Goal: Task Accomplishment & Management: Use online tool/utility

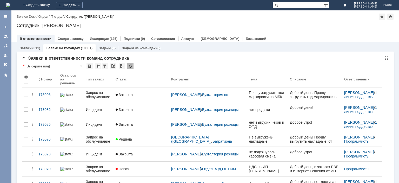
click at [131, 68] on div at bounding box center [130, 66] width 6 height 6
click at [130, 68] on div at bounding box center [130, 66] width 6 height 6
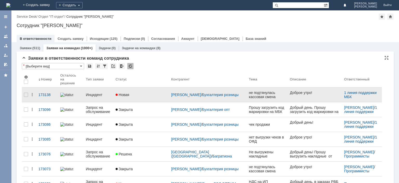
click at [99, 92] on div "Инцидент" at bounding box center [98, 94] width 25 height 4
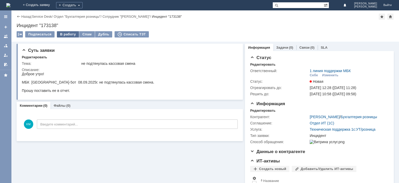
click at [66, 33] on div "В работу" at bounding box center [68, 34] width 22 height 6
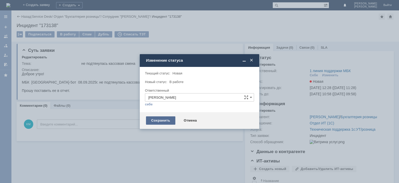
click at [160, 117] on div "Сохранить" at bounding box center [160, 120] width 29 height 8
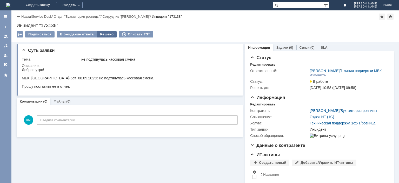
click at [105, 32] on div "Решено" at bounding box center [107, 34] width 20 height 6
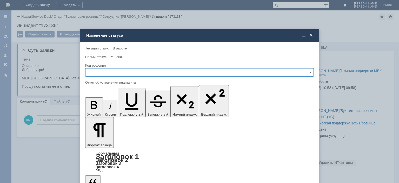
click at [154, 74] on input "text" at bounding box center [199, 72] width 229 height 8
click at [106, 106] on span "Решено" at bounding box center [200, 107] width 222 height 4
type input "Решено"
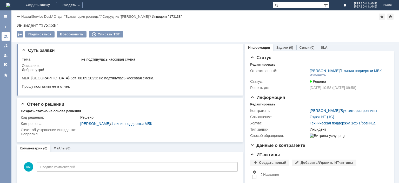
click at [7, 34] on link at bounding box center [6, 36] width 8 height 8
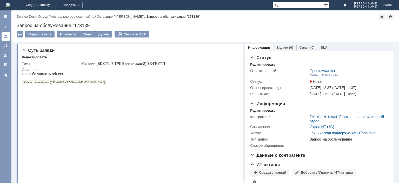
click at [7, 38] on link at bounding box center [6, 36] width 8 height 8
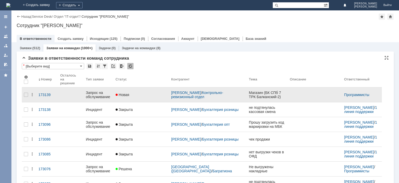
click at [101, 92] on div "Запрос на обслуживание" at bounding box center [98, 94] width 25 height 8
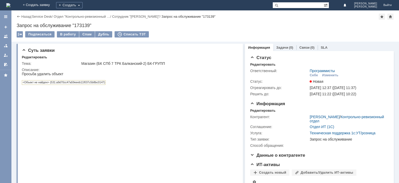
click at [83, 26] on div "Запрос на обслуживание "173139"" at bounding box center [205, 25] width 377 height 5
copy div "173139"
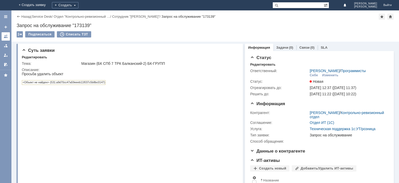
click at [7, 36] on div at bounding box center [6, 36] width 4 height 4
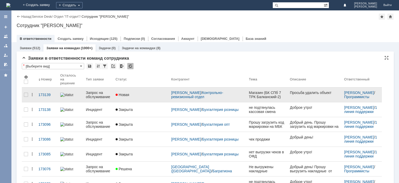
click at [104, 91] on div "Запрос на обслуживание" at bounding box center [98, 94] width 25 height 8
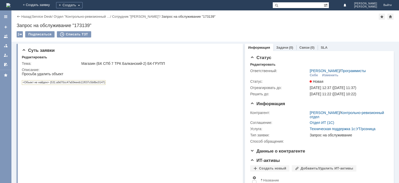
click at [79, 23] on div "Запрос на обслуживание "173139"" at bounding box center [205, 25] width 377 height 5
copy div "173139"
click at [6, 37] on div at bounding box center [6, 36] width 4 height 4
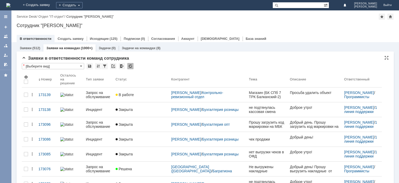
click at [127, 65] on div at bounding box center [130, 66] width 6 height 6
click at [132, 67] on div at bounding box center [130, 66] width 6 height 6
click at [130, 64] on div at bounding box center [130, 66] width 6 height 6
click at [130, 66] on div at bounding box center [130, 66] width 6 height 6
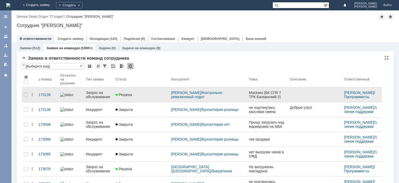
click at [102, 92] on div "Запрос на обслуживание" at bounding box center [98, 94] width 25 height 8
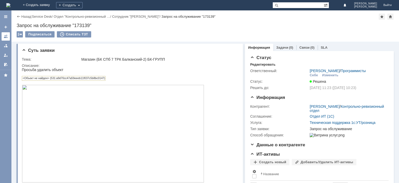
click at [6, 33] on link at bounding box center [6, 36] width 8 height 8
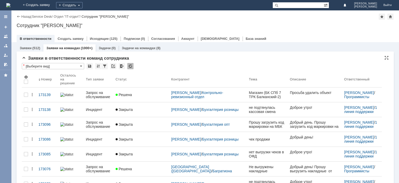
click at [132, 66] on div at bounding box center [130, 66] width 6 height 6
click at [130, 64] on div at bounding box center [130, 66] width 6 height 6
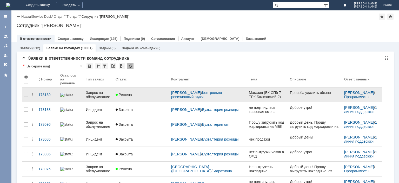
click at [101, 96] on link "Запрос на обслуживание" at bounding box center [99, 94] width 30 height 15
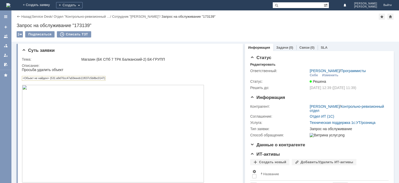
paste input "[PHONE_NUMBER]"
type input "[PHONE_NUMBER]"
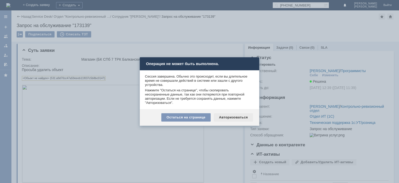
click at [228, 118] on div "Авторизоваться" at bounding box center [233, 117] width 39 height 8
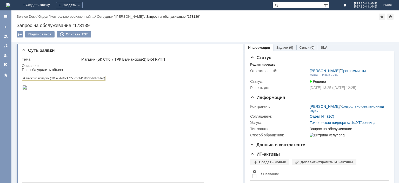
paste input "[PHONE_NUMBER]"
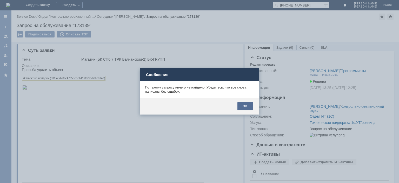
click at [246, 110] on div "OK" at bounding box center [199, 106] width 119 height 17
click at [246, 106] on div "OK" at bounding box center [245, 106] width 16 height 8
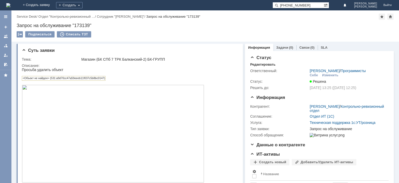
click at [288, 5] on input "[PHONE_NUMBER]" at bounding box center [297, 5] width 51 height 6
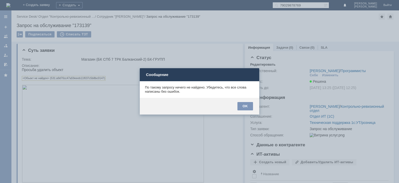
click at [219, 79] on div "Сообщение" at bounding box center [199, 74] width 119 height 13
click at [247, 105] on div "OK" at bounding box center [245, 106] width 16 height 8
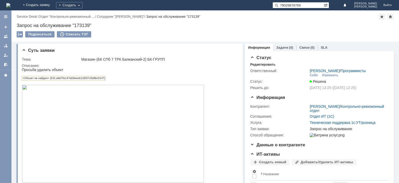
paste input "[PHONE_NUMBER]"
click at [288, 5] on input "[PHONE_NUMBER]" at bounding box center [297, 5] width 51 height 6
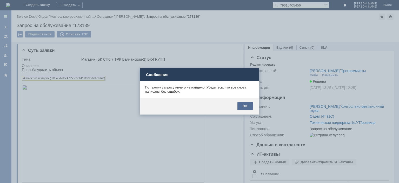
click at [249, 106] on div "OK" at bounding box center [245, 106] width 16 height 8
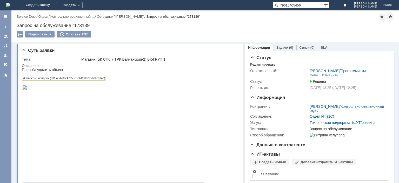
click at [288, 6] on input "79615405456" at bounding box center [297, 5] width 51 height 6
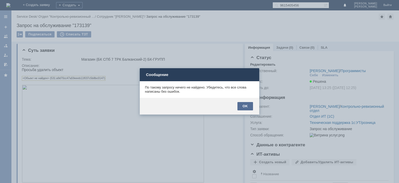
click at [242, 102] on div "OK" at bounding box center [245, 106] width 16 height 8
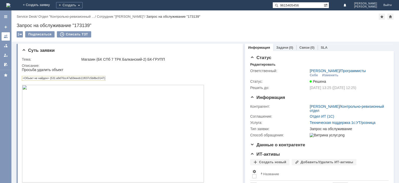
click at [3, 34] on link at bounding box center [6, 36] width 8 height 8
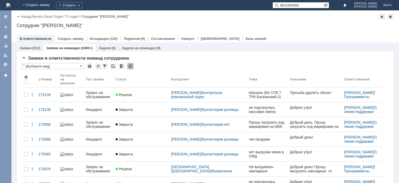
drag, startPoint x: 311, startPoint y: 6, endPoint x: 270, endPoint y: 5, distance: 41.1
click at [272, 5] on input "9615405456" at bounding box center [297, 5] width 51 height 6
type input "москва 12"
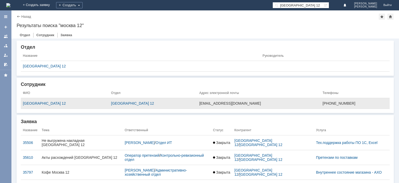
click at [199, 101] on div "moskva12@bykosmetika.ru" at bounding box center [258, 103] width 119 height 4
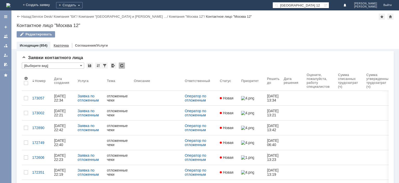
click at [65, 46] on link "Карточка" at bounding box center [61, 45] width 15 height 4
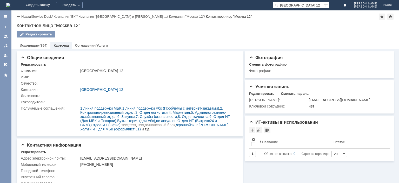
scroll to position [9, 0]
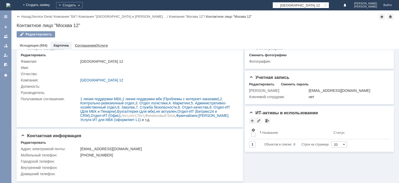
click at [86, 45] on link "Соглашения/Услуги" at bounding box center [91, 45] width 33 height 4
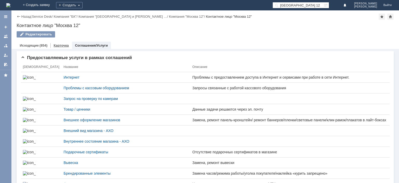
click at [64, 43] on div "Карточка" at bounding box center [60, 46] width 21 height 8
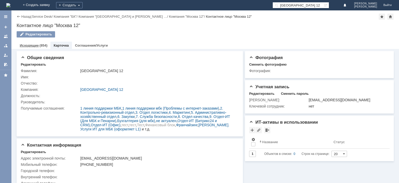
click at [29, 44] on link "Исходящие" at bounding box center [29, 45] width 19 height 4
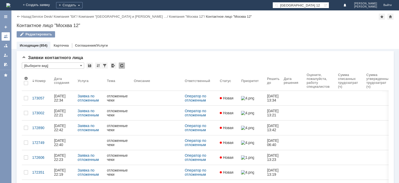
click at [5, 35] on div at bounding box center [6, 36] width 4 height 4
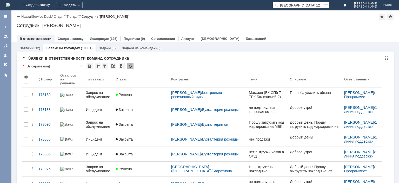
click at [172, 61] on div "Заявки в ответственности команд сотрудника" at bounding box center [205, 58] width 367 height 5
click at [130, 65] on div at bounding box center [130, 66] width 6 height 6
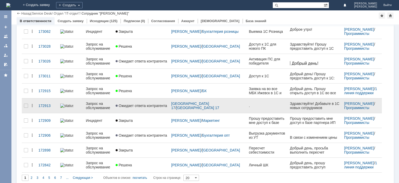
click at [97, 101] on div "Запрос на обслуживание" at bounding box center [98, 105] width 25 height 8
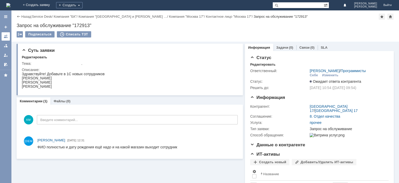
click at [8, 36] on link at bounding box center [6, 36] width 8 height 8
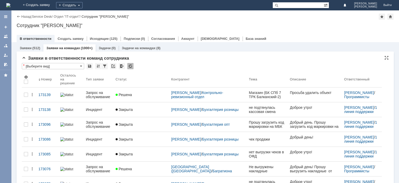
click at [130, 65] on div at bounding box center [130, 66] width 6 height 6
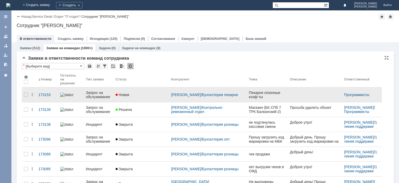
click at [95, 87] on link "Запрос на обслуживание" at bounding box center [99, 94] width 30 height 15
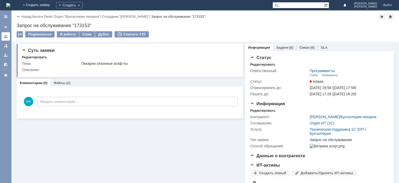
click at [7, 35] on div at bounding box center [6, 36] width 4 height 4
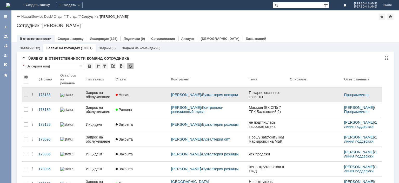
click at [95, 90] on div "Запрос на обслуживание" at bounding box center [98, 94] width 25 height 8
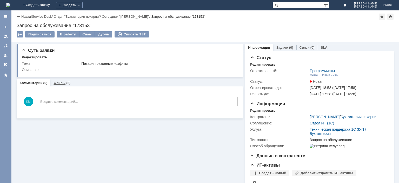
click at [64, 82] on link "Файлы" at bounding box center [60, 83] width 12 height 4
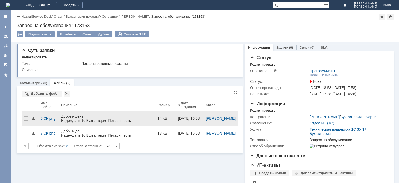
click at [52, 117] on div "6 СК.png" at bounding box center [49, 118] width 16 height 4
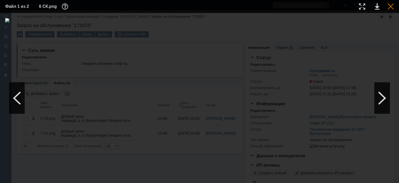
click at [390, 4] on div at bounding box center [391, 6] width 6 height 6
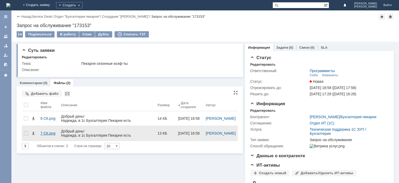
click at [52, 131] on div "7 СК.png" at bounding box center [49, 133] width 16 height 4
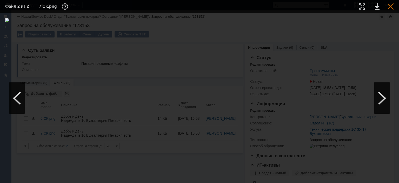
click at [392, 6] on div at bounding box center [391, 6] width 6 height 6
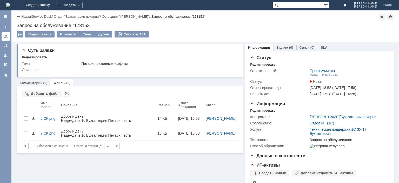
click at [7, 35] on div at bounding box center [6, 36] width 4 height 4
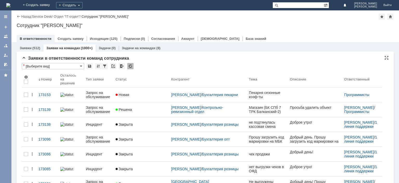
click at [128, 68] on div at bounding box center [130, 66] width 6 height 6
click at [130, 66] on div at bounding box center [130, 66] width 6 height 6
click at [53, 5] on link "+ Создать заявку" at bounding box center [36, 5] width 33 height 10
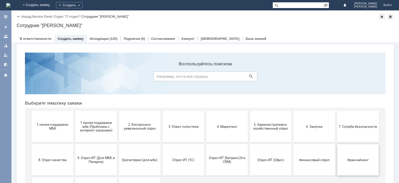
click at [349, 159] on span "Франчайзинг" at bounding box center [358, 159] width 38 height 4
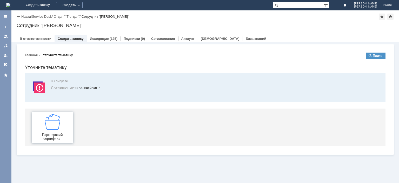
click at [57, 115] on img at bounding box center [53, 122] width 16 height 16
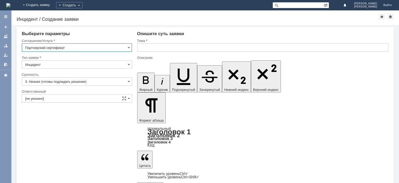
click at [160, 46] on input "text" at bounding box center [262, 47] width 251 height 8
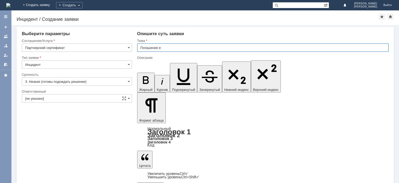
click at [167, 48] on input "Погашение е" at bounding box center [262, 47] width 251 height 8
type input "Погашение сертификата"
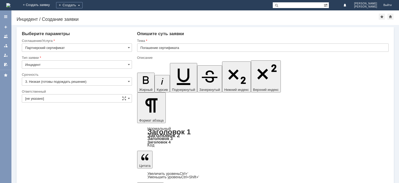
scroll to position [124, 3]
drag, startPoint x: 157, startPoint y: 1548, endPoint x: 225, endPoint y: 1548, distance: 68.1
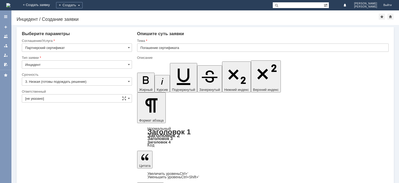
scroll to position [182, 8]
drag, startPoint x: 167, startPoint y: 1552, endPoint x: 237, endPoint y: 1551, distance: 69.6
drag, startPoint x: 157, startPoint y: 1549, endPoint x: 254, endPoint y: 1549, distance: 96.6
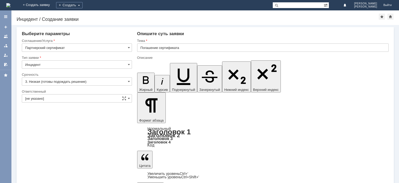
scroll to position [124, 3]
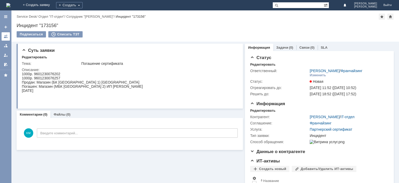
click at [4, 35] on div at bounding box center [6, 36] width 4 height 4
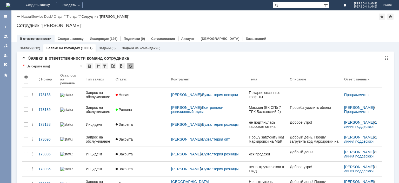
click at [133, 64] on div at bounding box center [130, 66] width 6 height 6
click at [132, 65] on div at bounding box center [130, 66] width 6 height 6
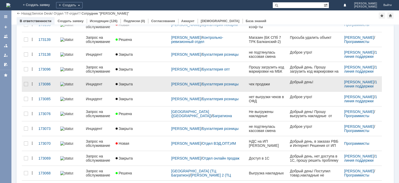
scroll to position [26, 0]
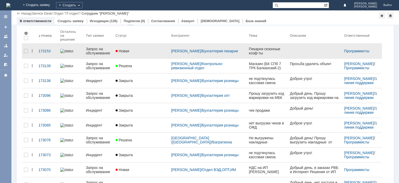
click at [95, 47] on div "Запрос на обслуживание" at bounding box center [98, 51] width 25 height 8
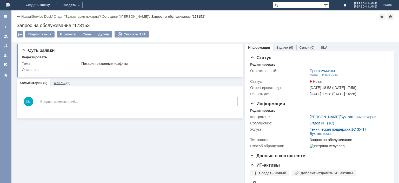
click at [62, 82] on link "Файлы" at bounding box center [60, 83] width 12 height 4
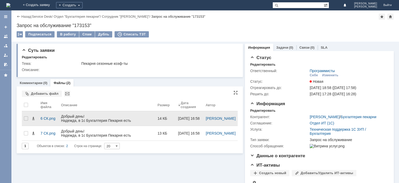
click at [73, 119] on div "Добрый день! Надежда, в 1с Бухгалтерия Пекарня есть возможность ввода сезонных …" at bounding box center [107, 137] width 92 height 46
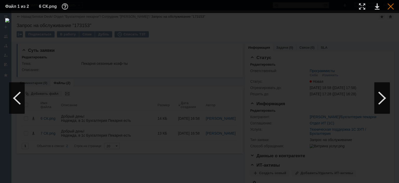
click at [394, 9] on div at bounding box center [391, 6] width 6 height 6
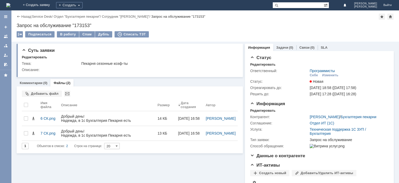
click at [104, 81] on div "Комментарии (0) Файлы (2)" at bounding box center [130, 82] width 226 height 7
click at [22, 82] on link "Комментарии" at bounding box center [31, 83] width 23 height 4
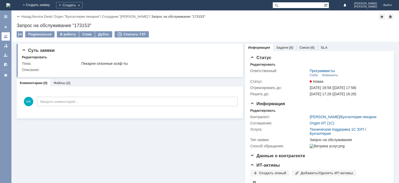
click at [4, 36] on div at bounding box center [6, 36] width 4 height 4
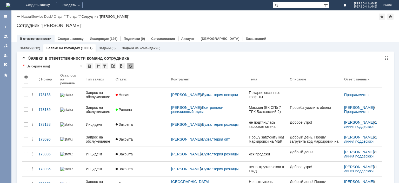
click at [129, 67] on div at bounding box center [130, 66] width 6 height 6
